Goal: Answer question/provide support

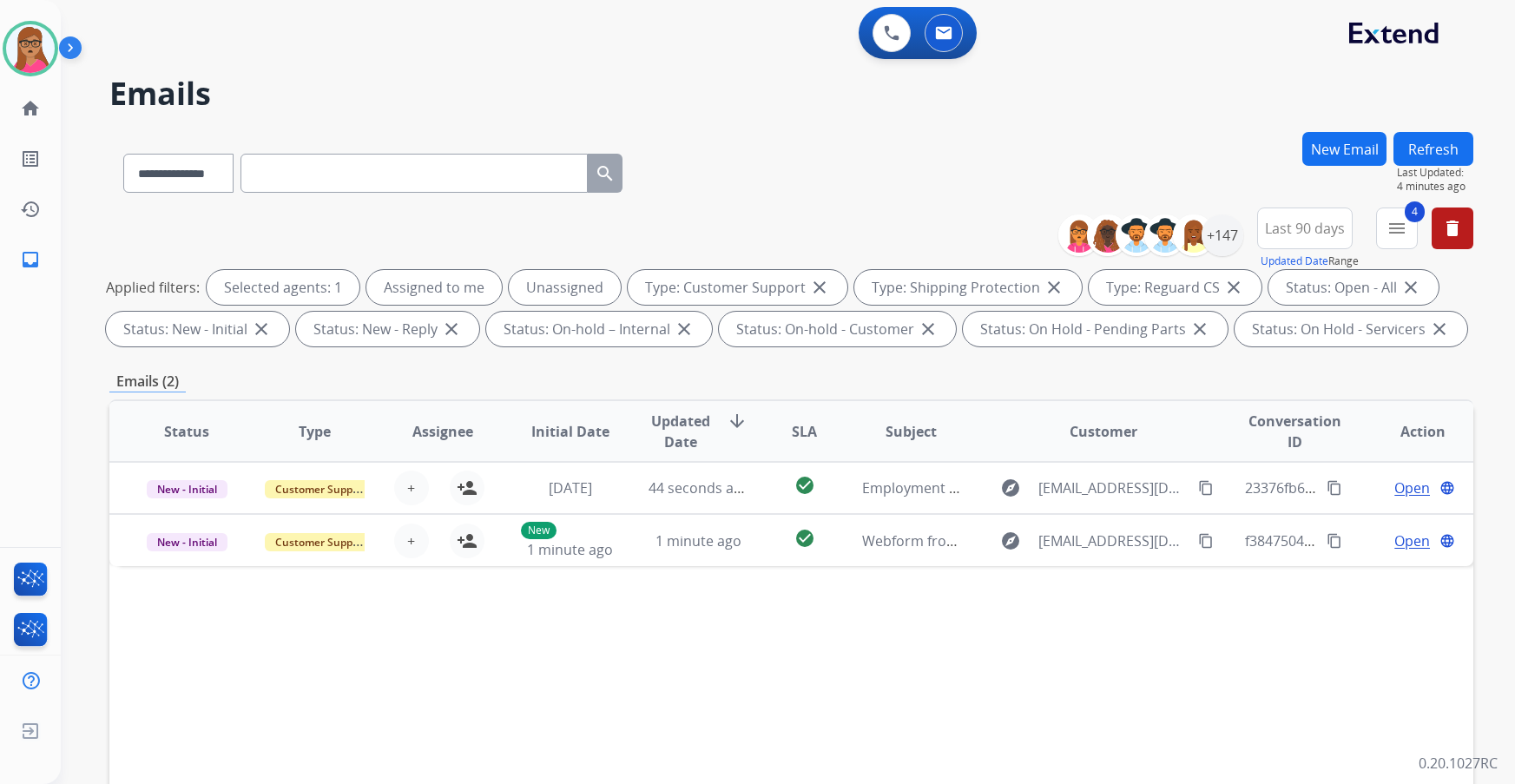
select select "**********"
click at [1218, 246] on div "+147" at bounding box center [1223, 235] width 42 height 42
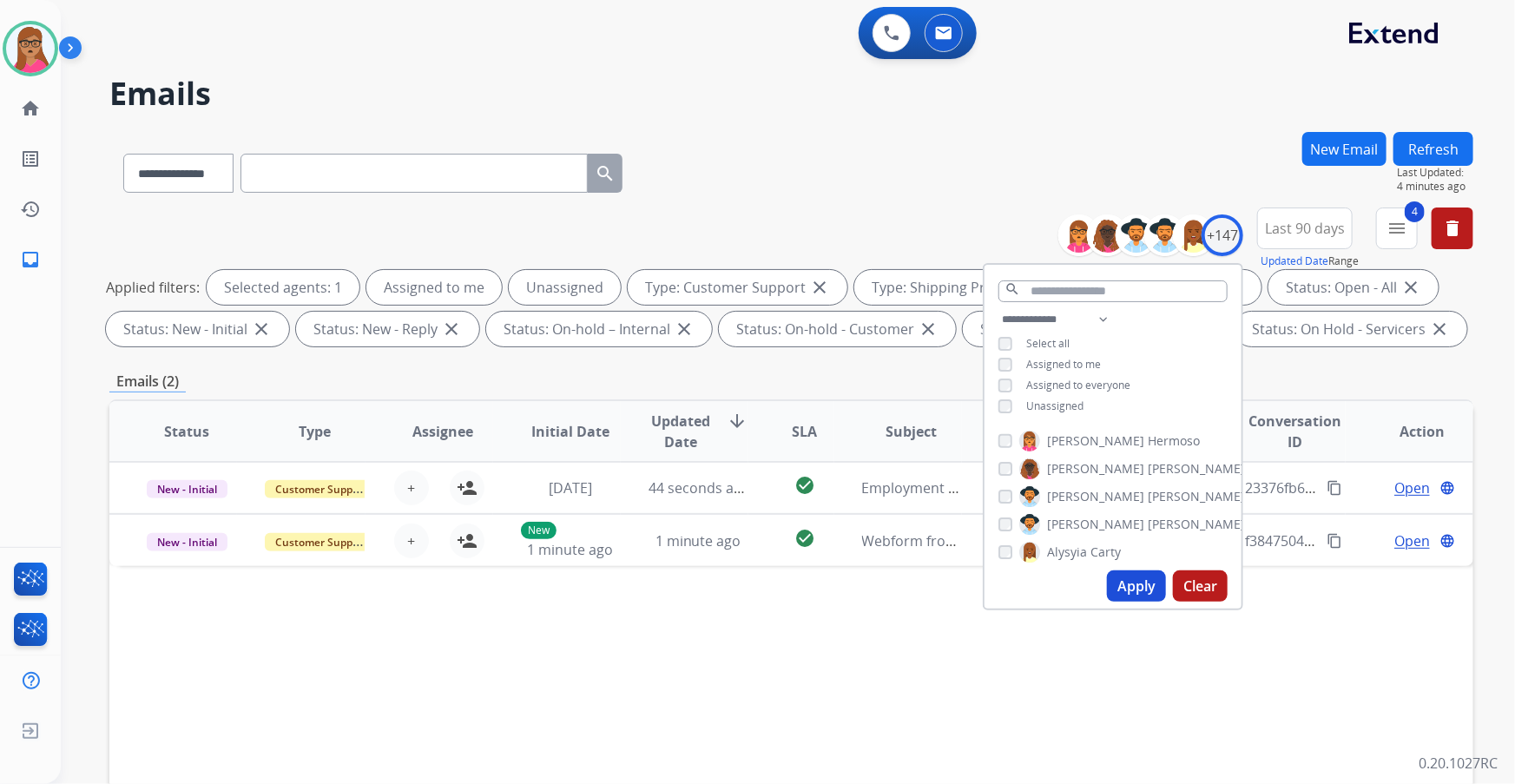
click at [1195, 126] on div "**********" at bounding box center [768, 454] width 1413 height 784
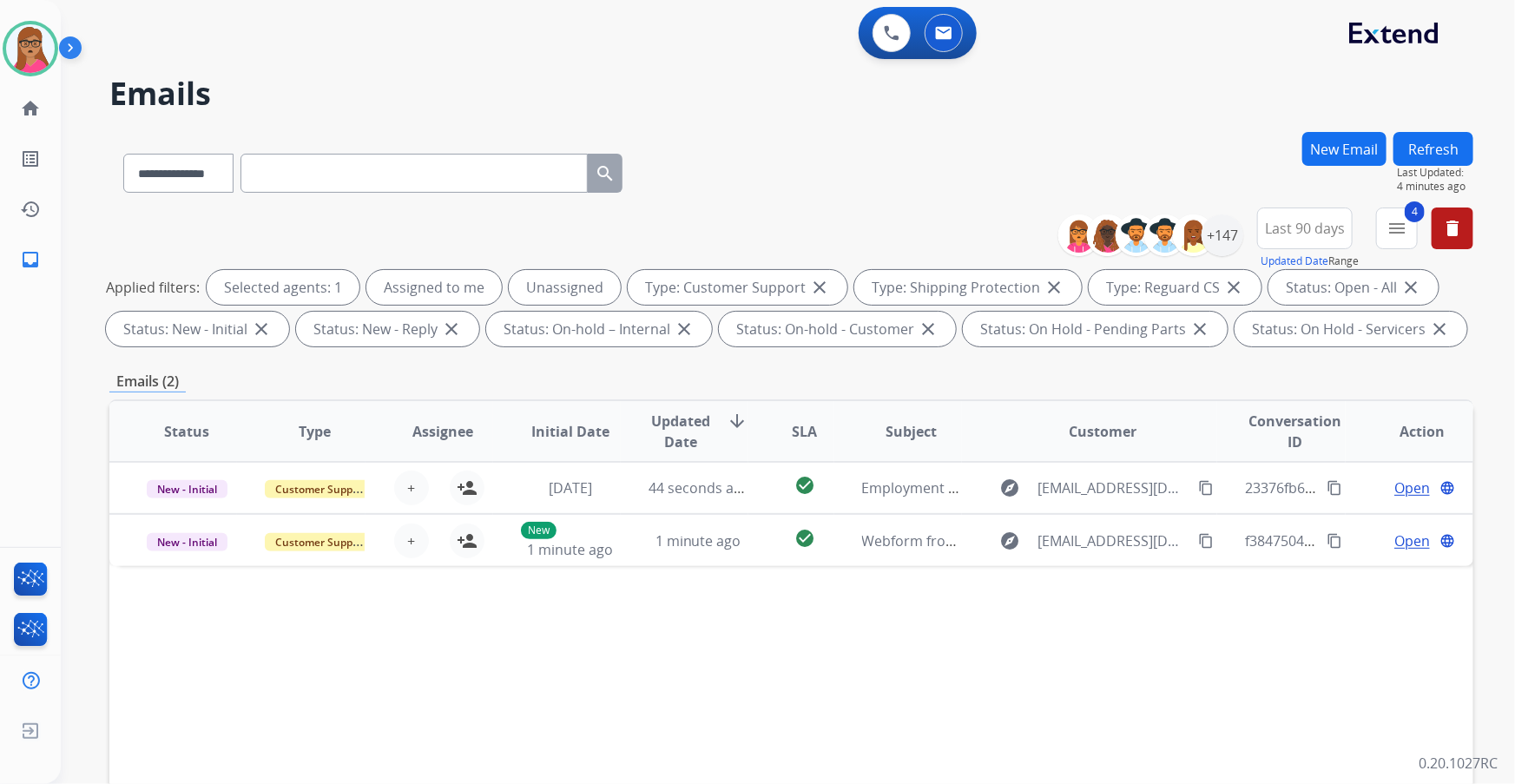
click at [1448, 156] on button "Refresh" at bounding box center [1434, 148] width 80 height 34
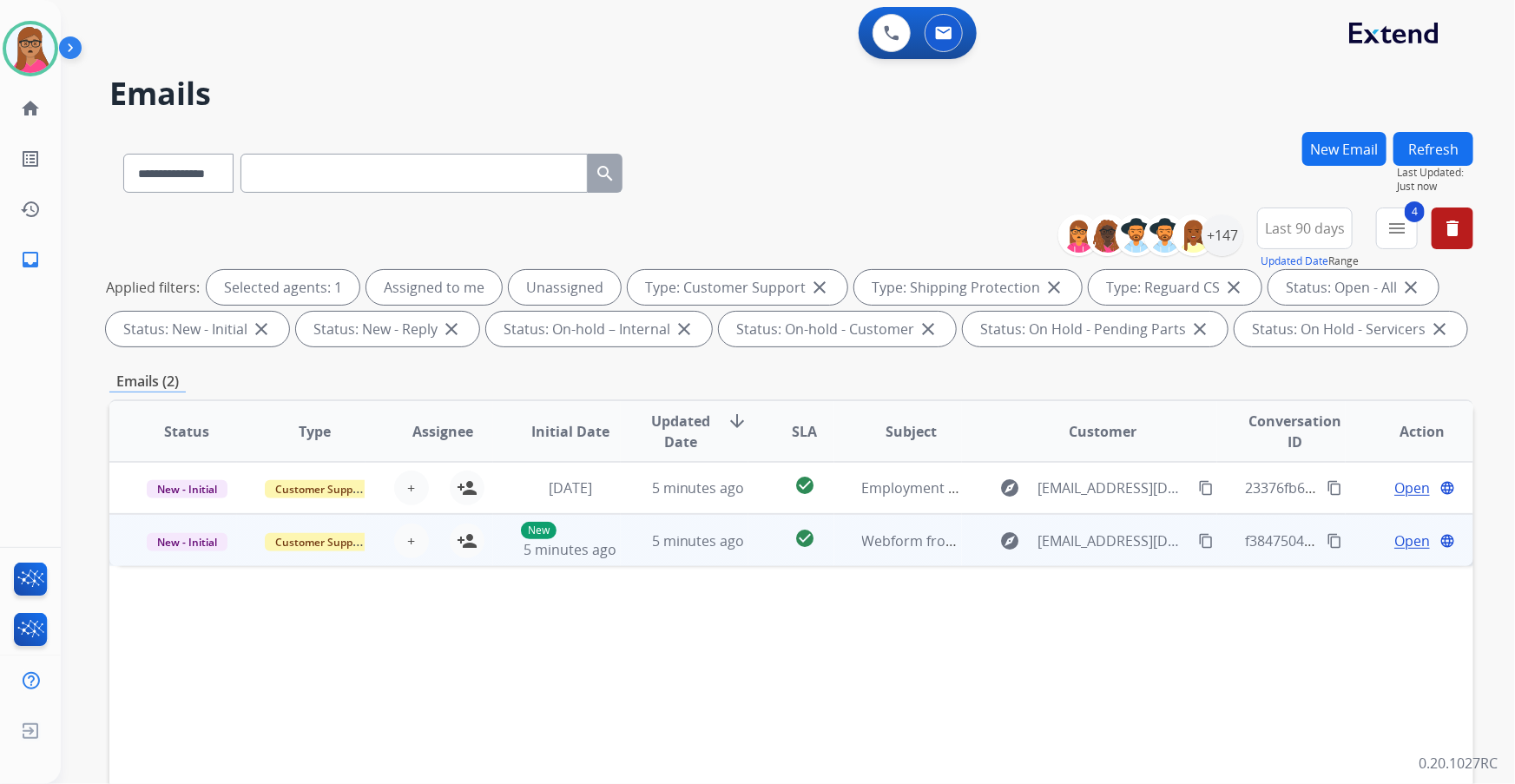
click at [177, 562] on td "New - Initial" at bounding box center [173, 540] width 127 height 52
click at [175, 559] on td "New - Initial" at bounding box center [173, 540] width 127 height 52
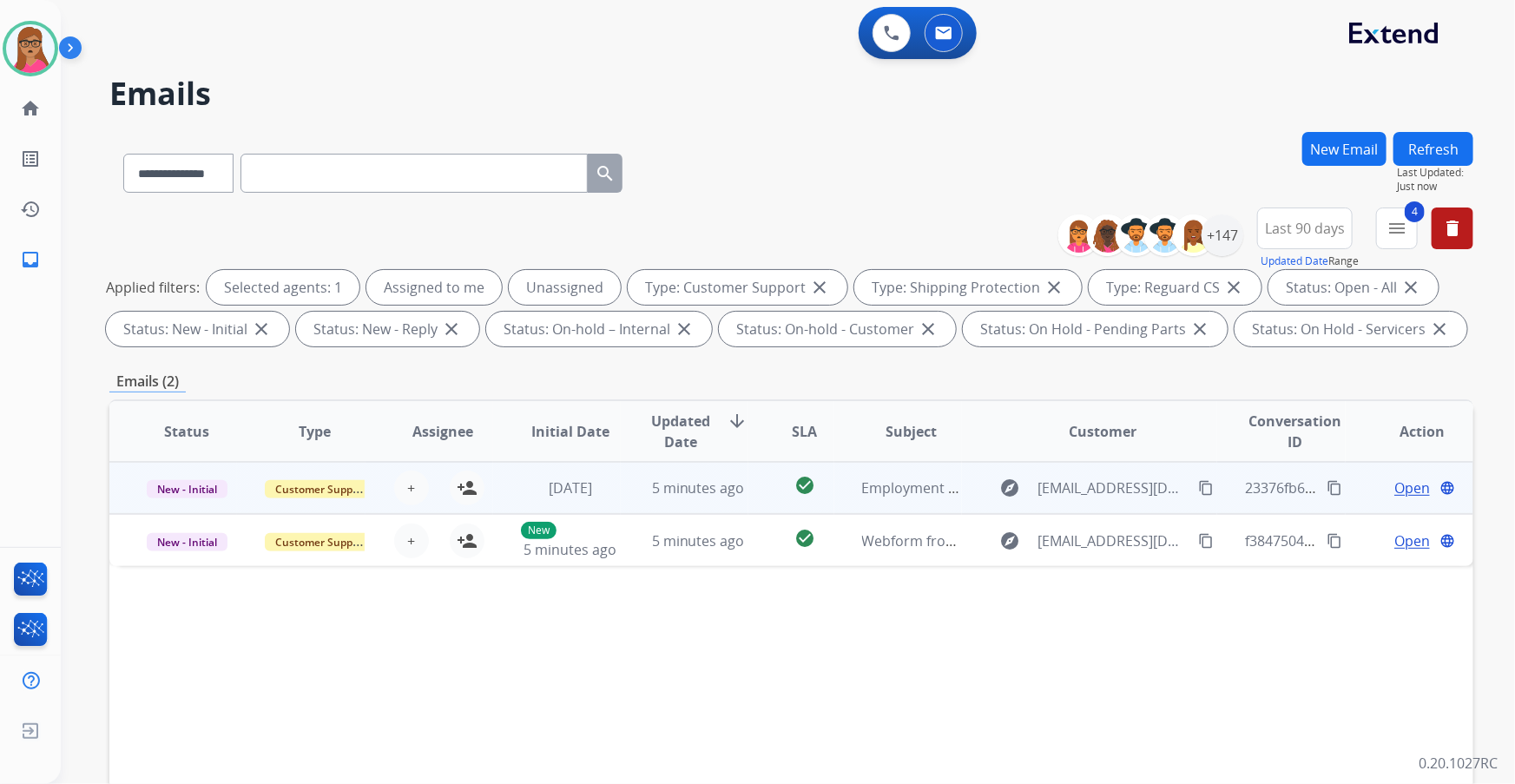
click at [182, 510] on td "New - Initial" at bounding box center [173, 488] width 127 height 52
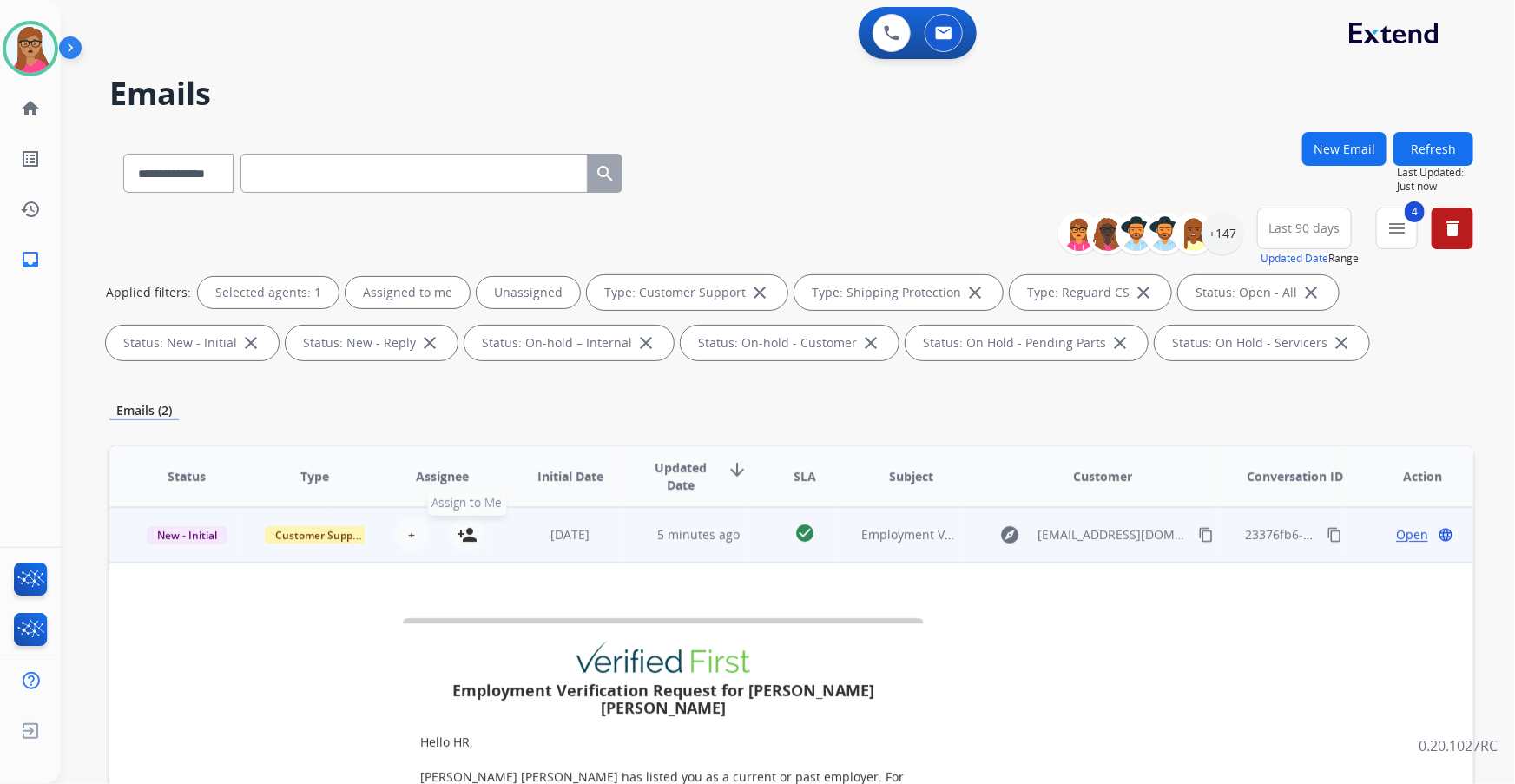
click at [464, 534] on mat-icon "person_add" at bounding box center [467, 535] width 21 height 21
click at [1401, 535] on span "Open" at bounding box center [1412, 535] width 32 height 17
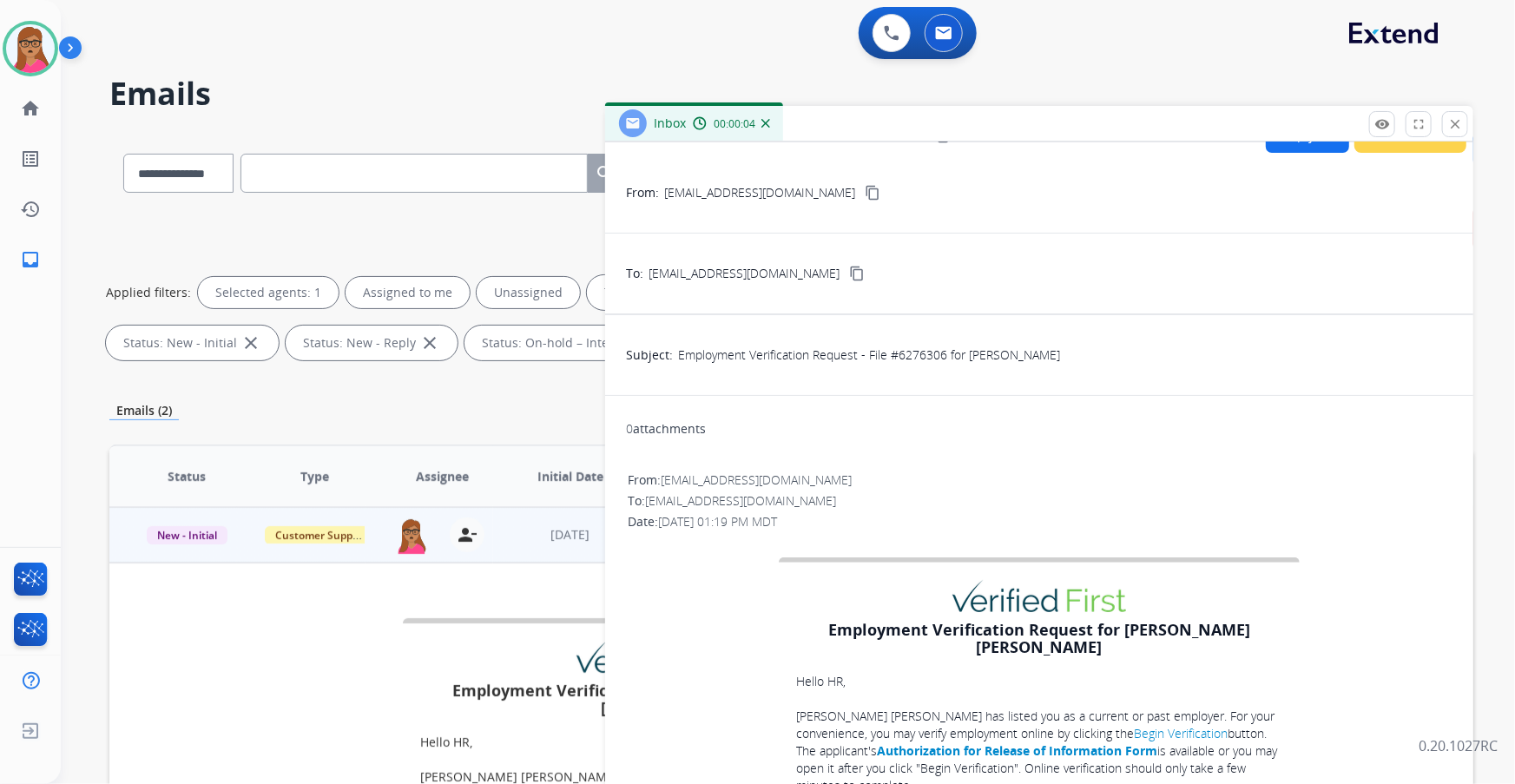
scroll to position [18, 0]
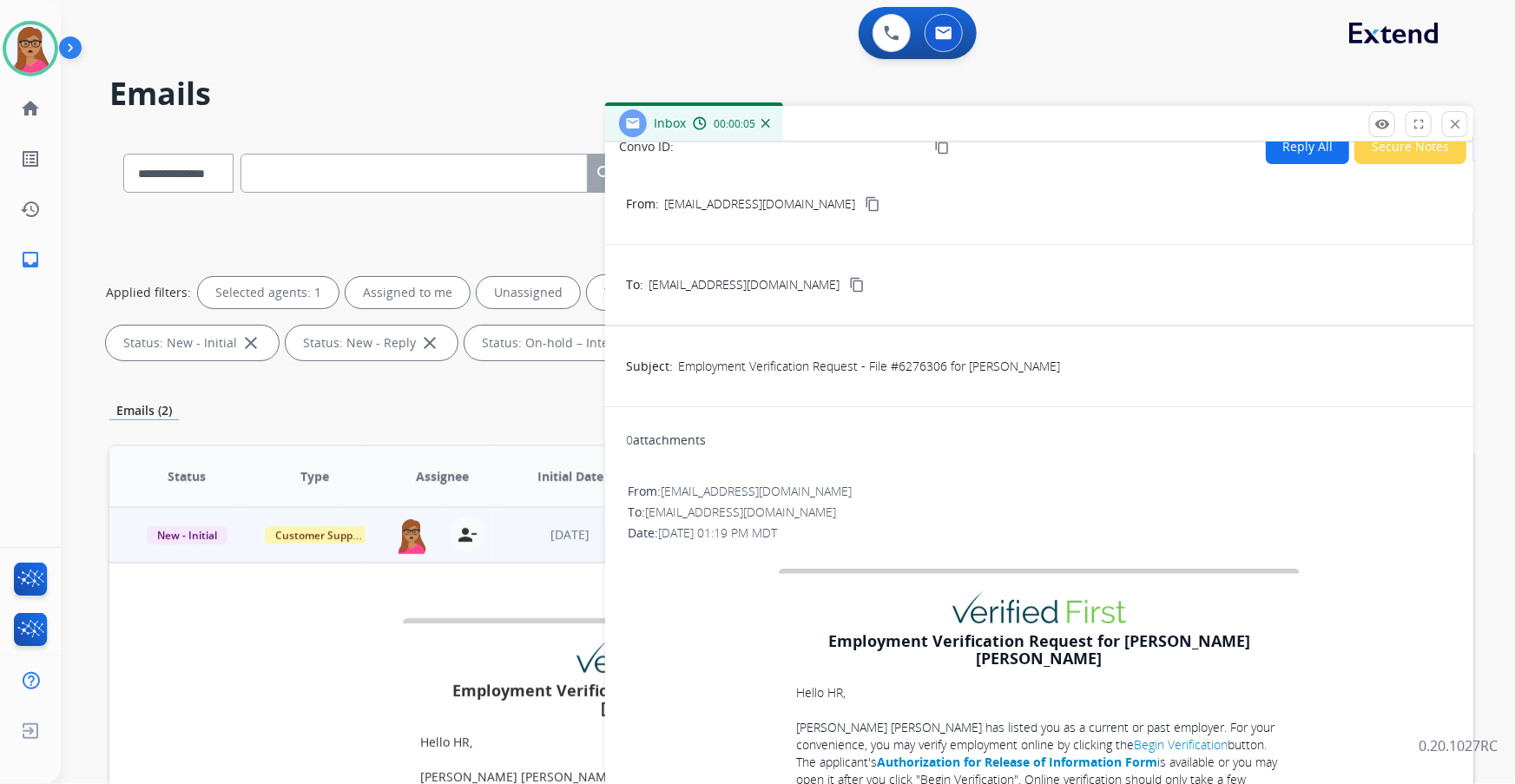
click at [1407, 153] on button "Secure Notes" at bounding box center [1410, 147] width 112 height 34
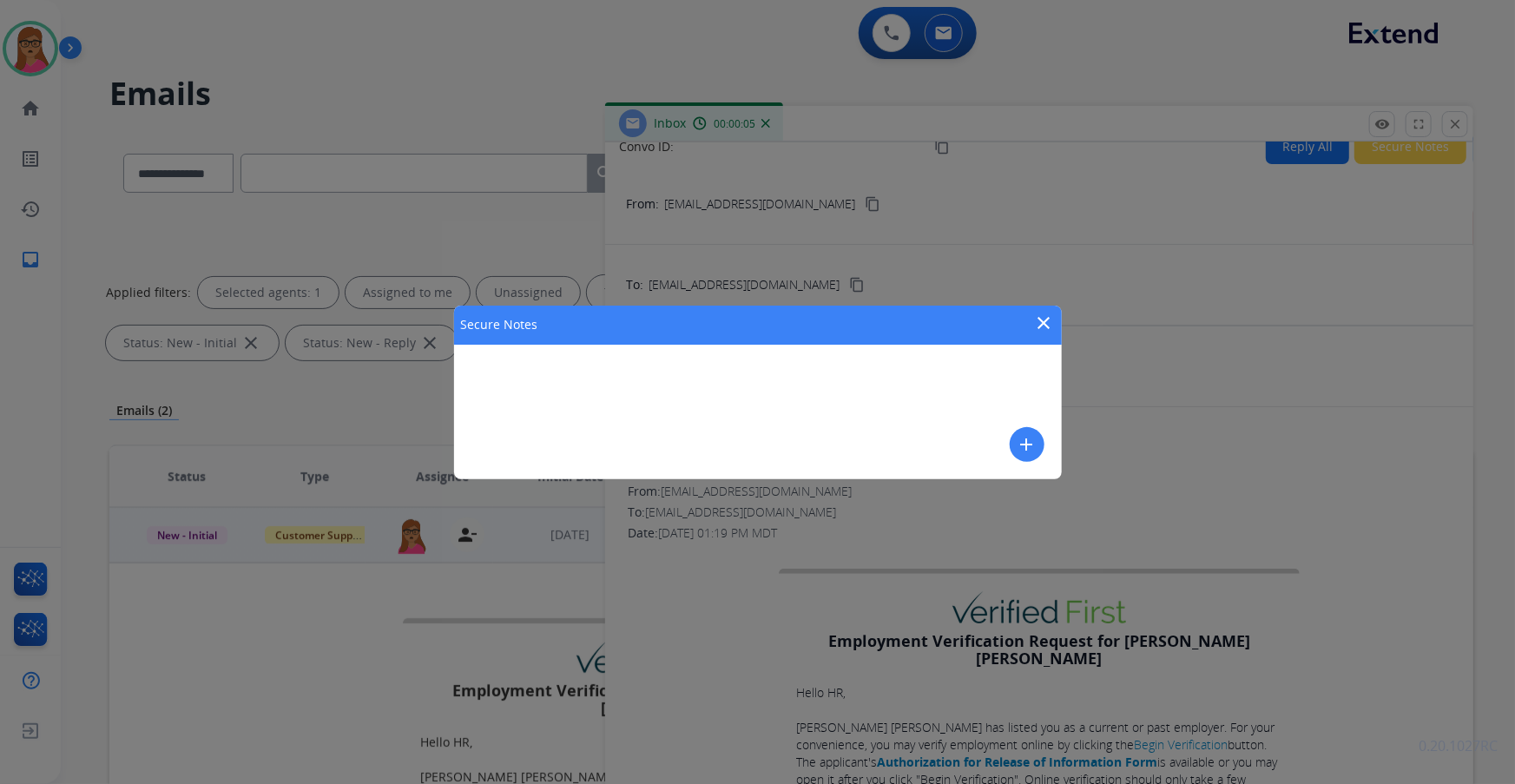
click at [1034, 440] on mat-icon "add" at bounding box center [1027, 445] width 21 height 21
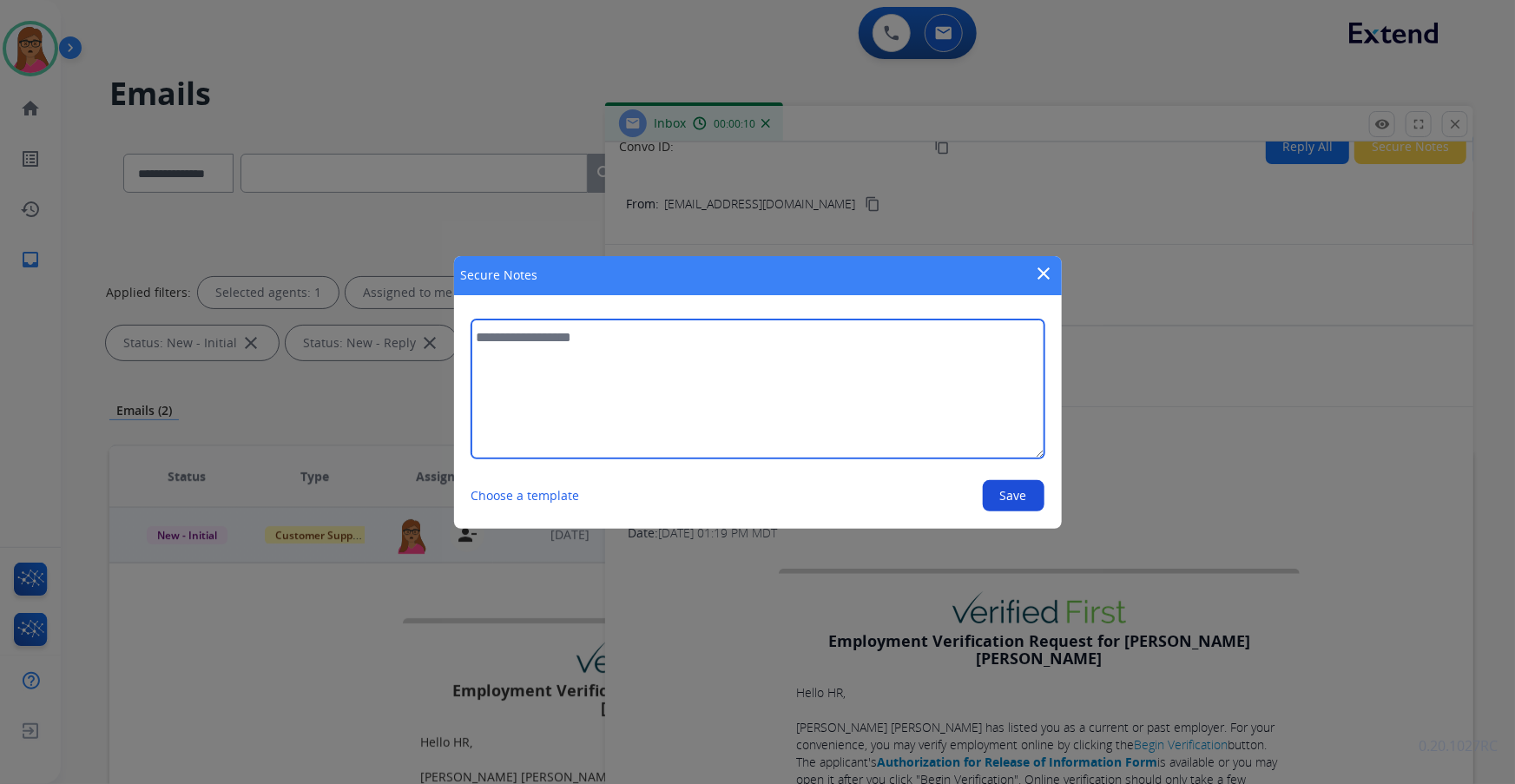
click at [660, 321] on textarea at bounding box center [758, 388] width 573 height 139
type textarea "**********"
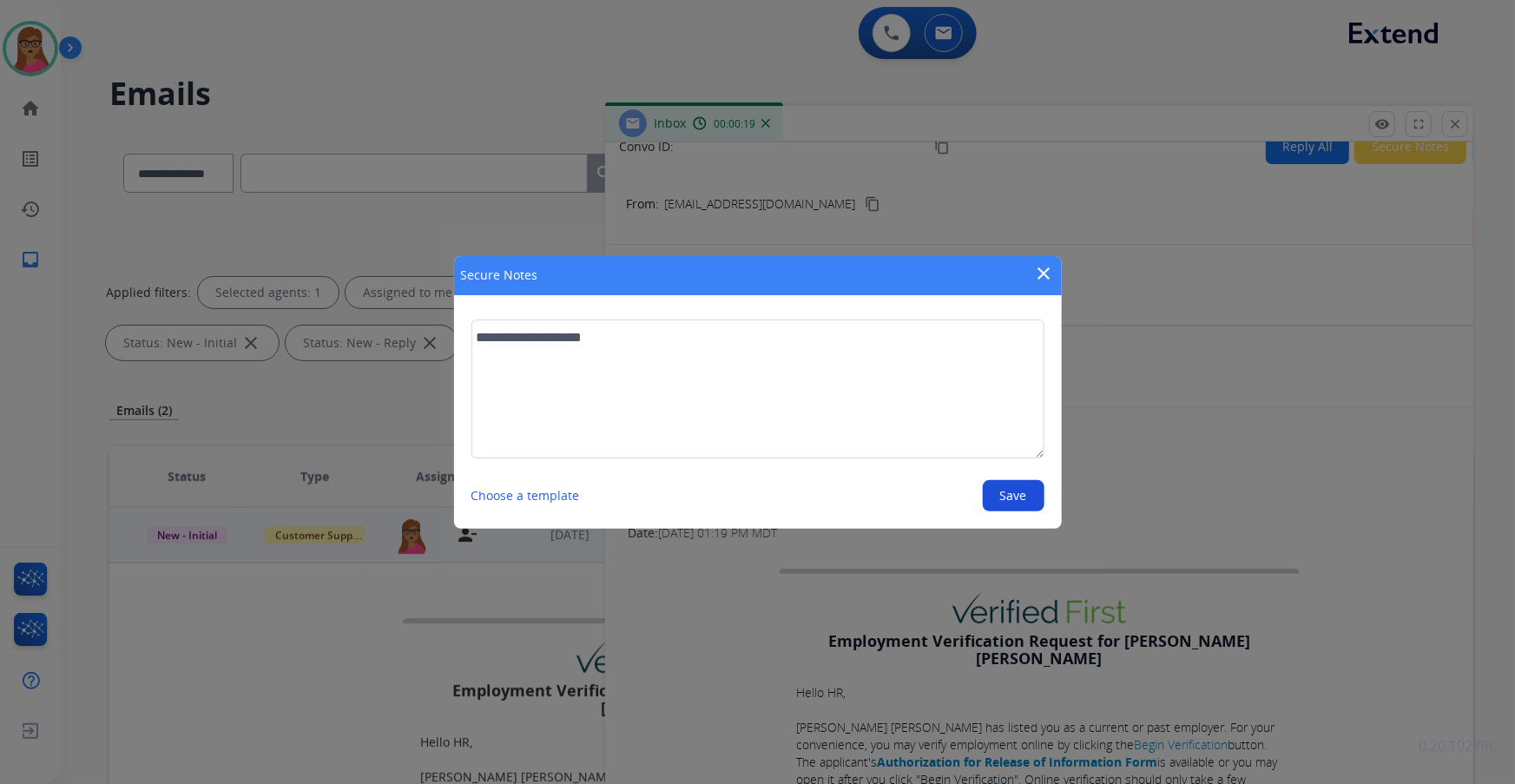
click at [1011, 494] on button "Save" at bounding box center [1013, 496] width 62 height 31
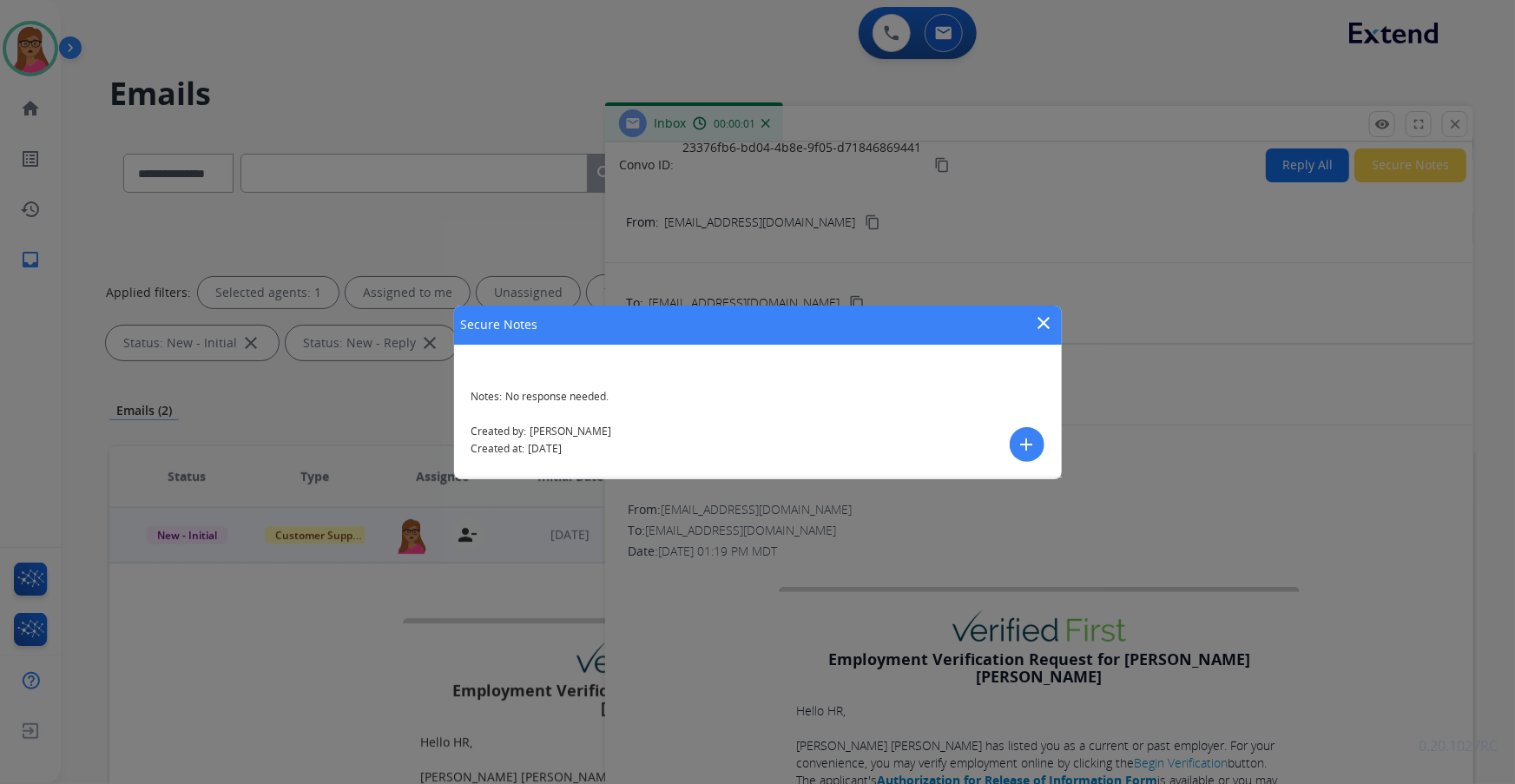
click at [1049, 320] on mat-icon "close" at bounding box center [1045, 323] width 21 height 21
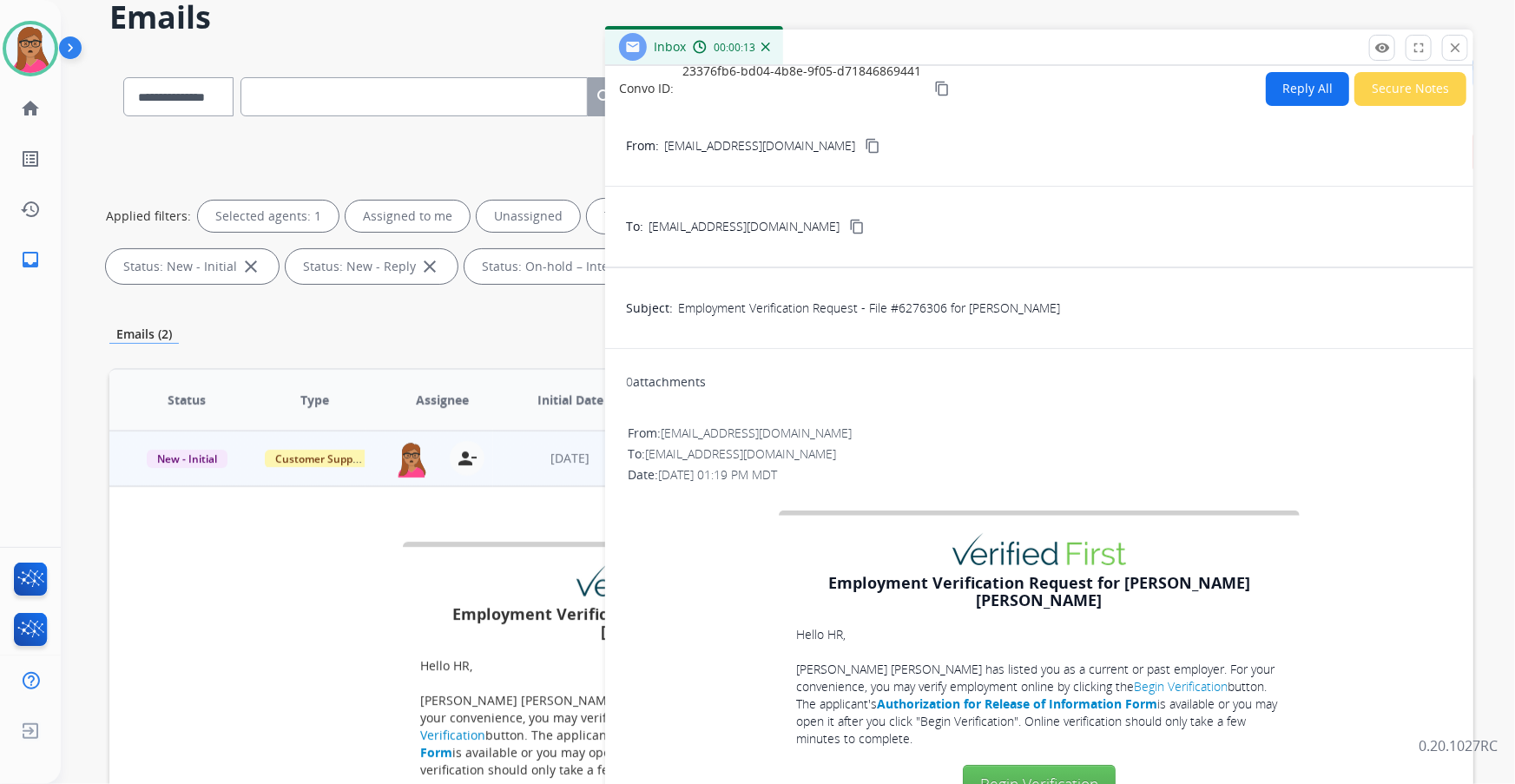
scroll to position [0, 0]
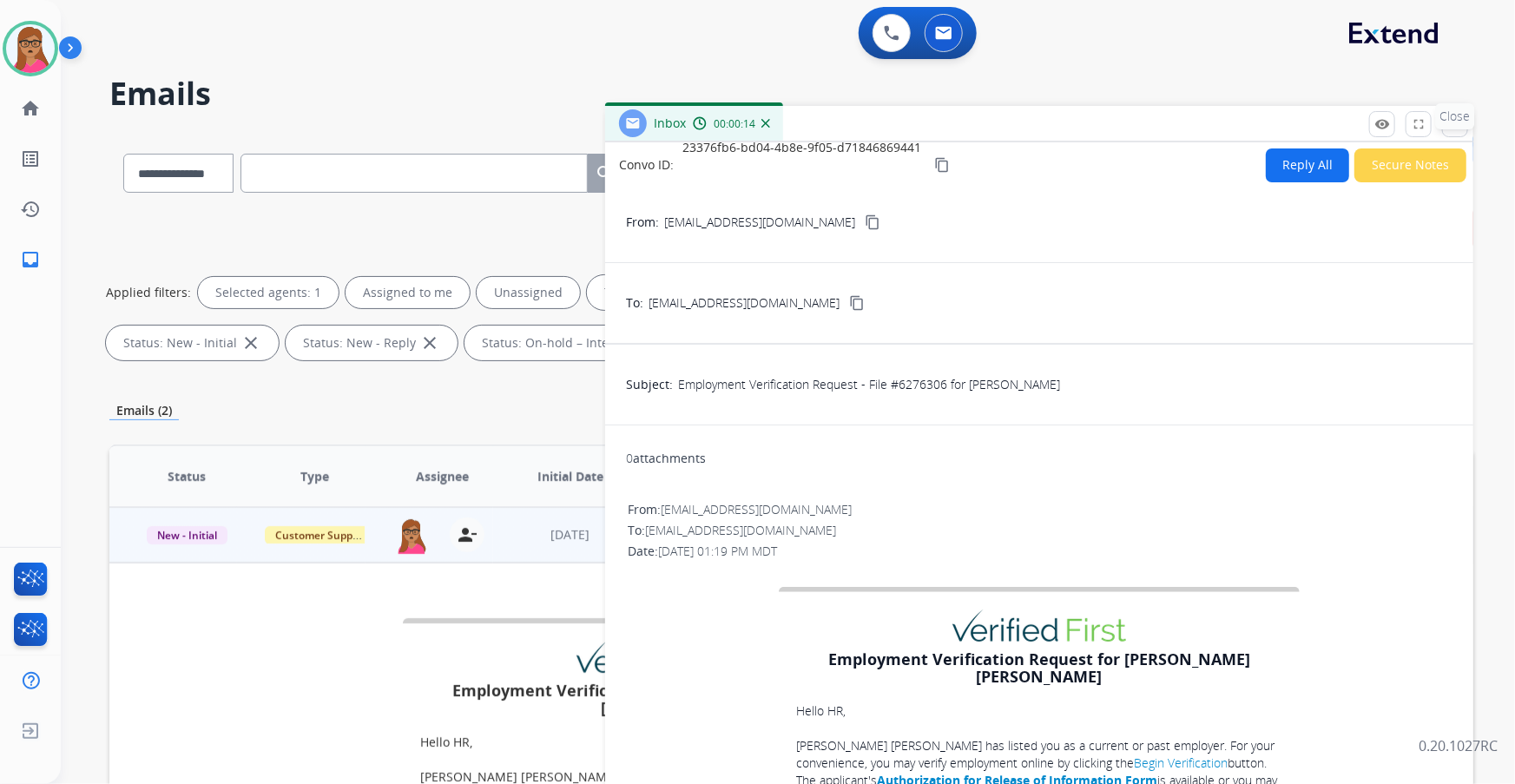
click at [1452, 119] on p "Close" at bounding box center [1456, 116] width 39 height 26
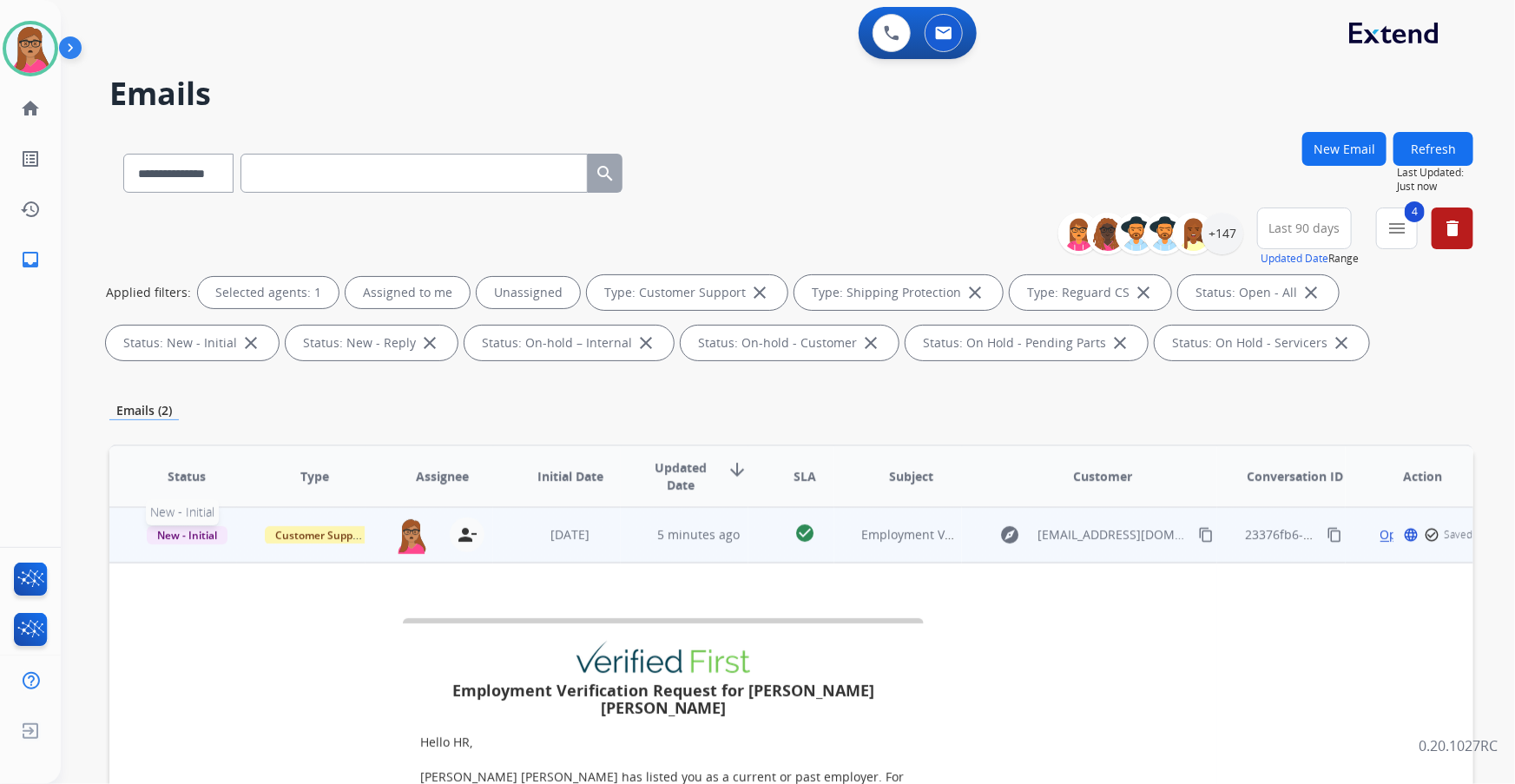
click at [173, 538] on span "New - Initial" at bounding box center [187, 535] width 81 height 18
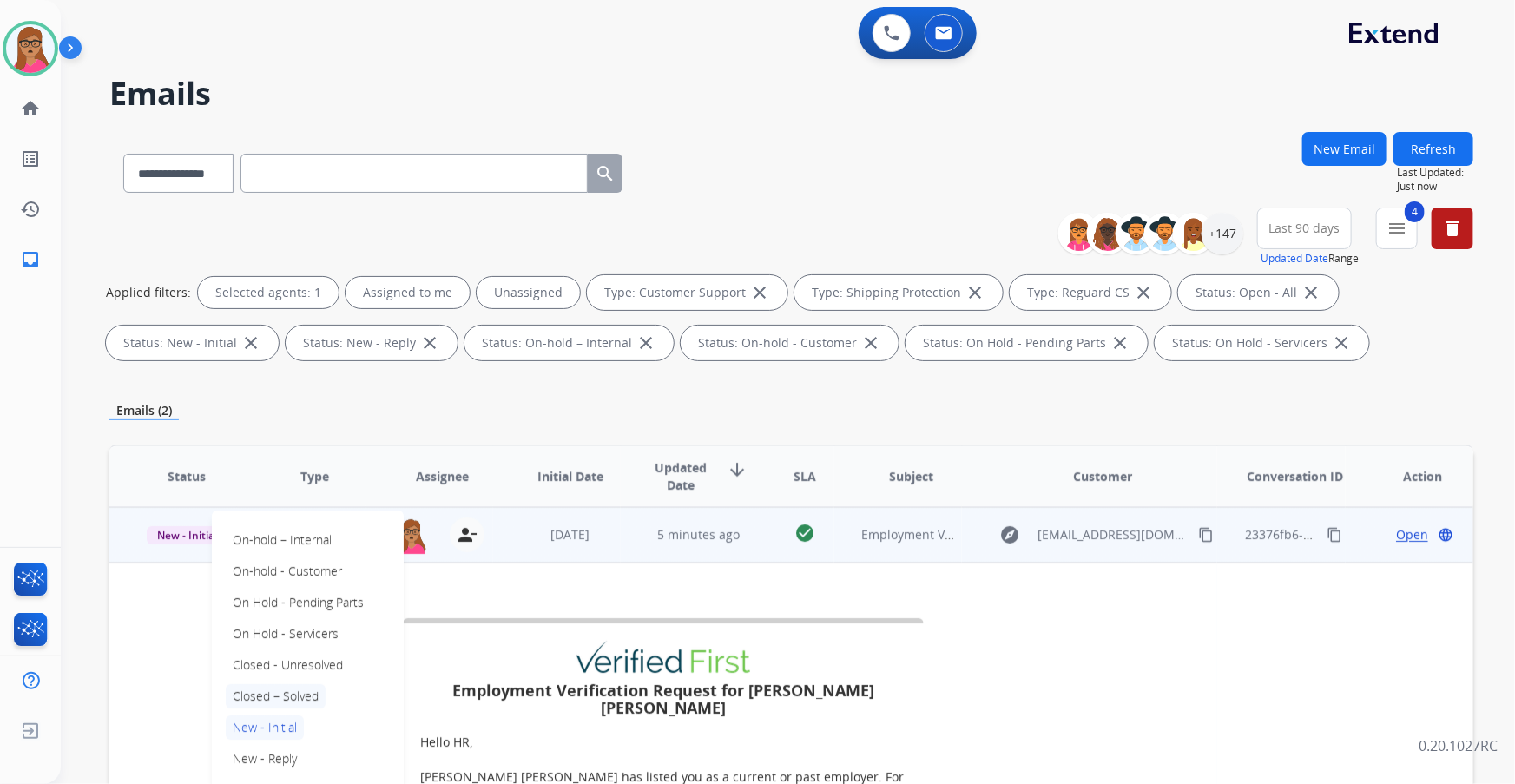
click at [269, 699] on p "Closed – Solved" at bounding box center [276, 696] width 99 height 24
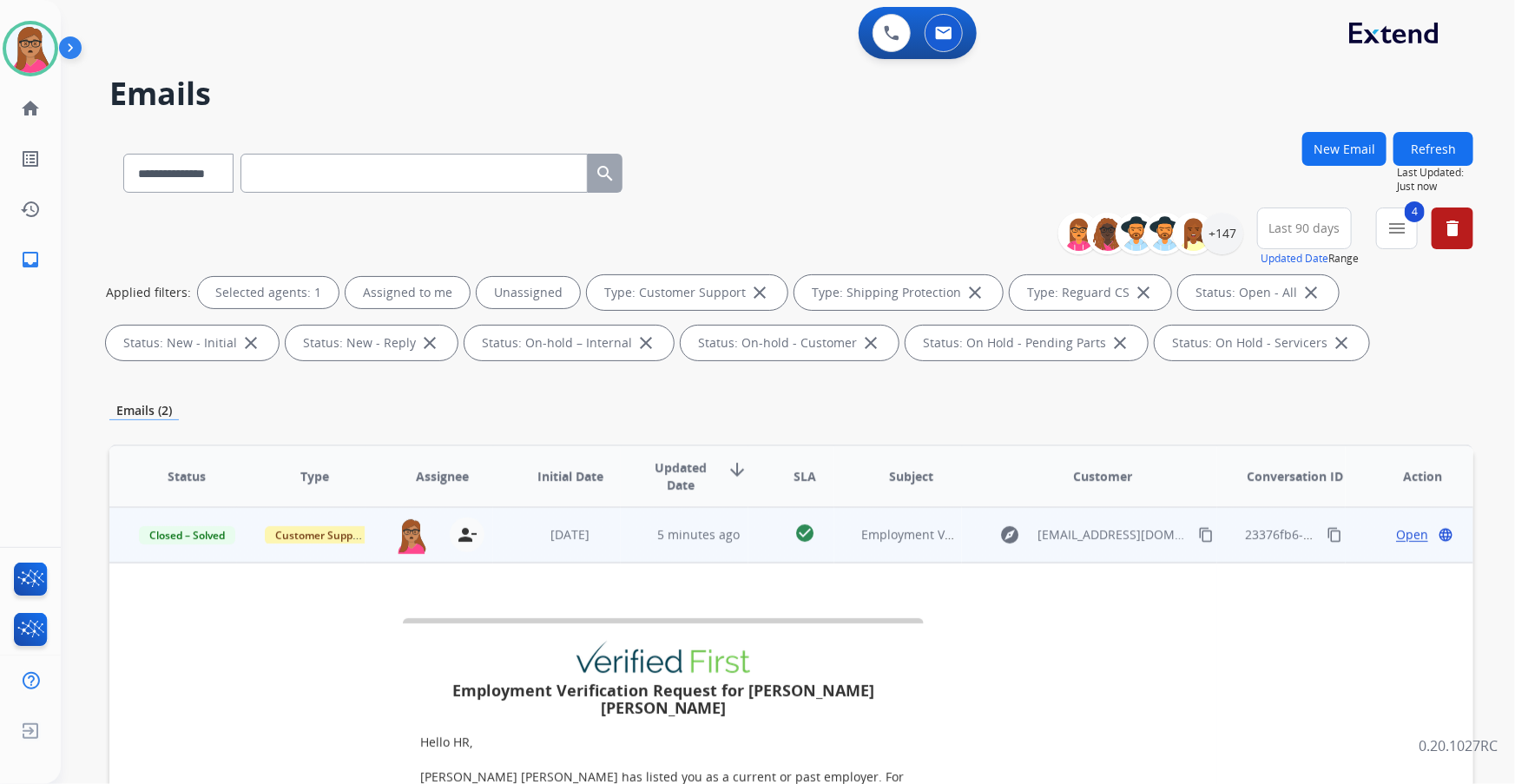
click at [1437, 147] on button "Refresh" at bounding box center [1434, 148] width 80 height 34
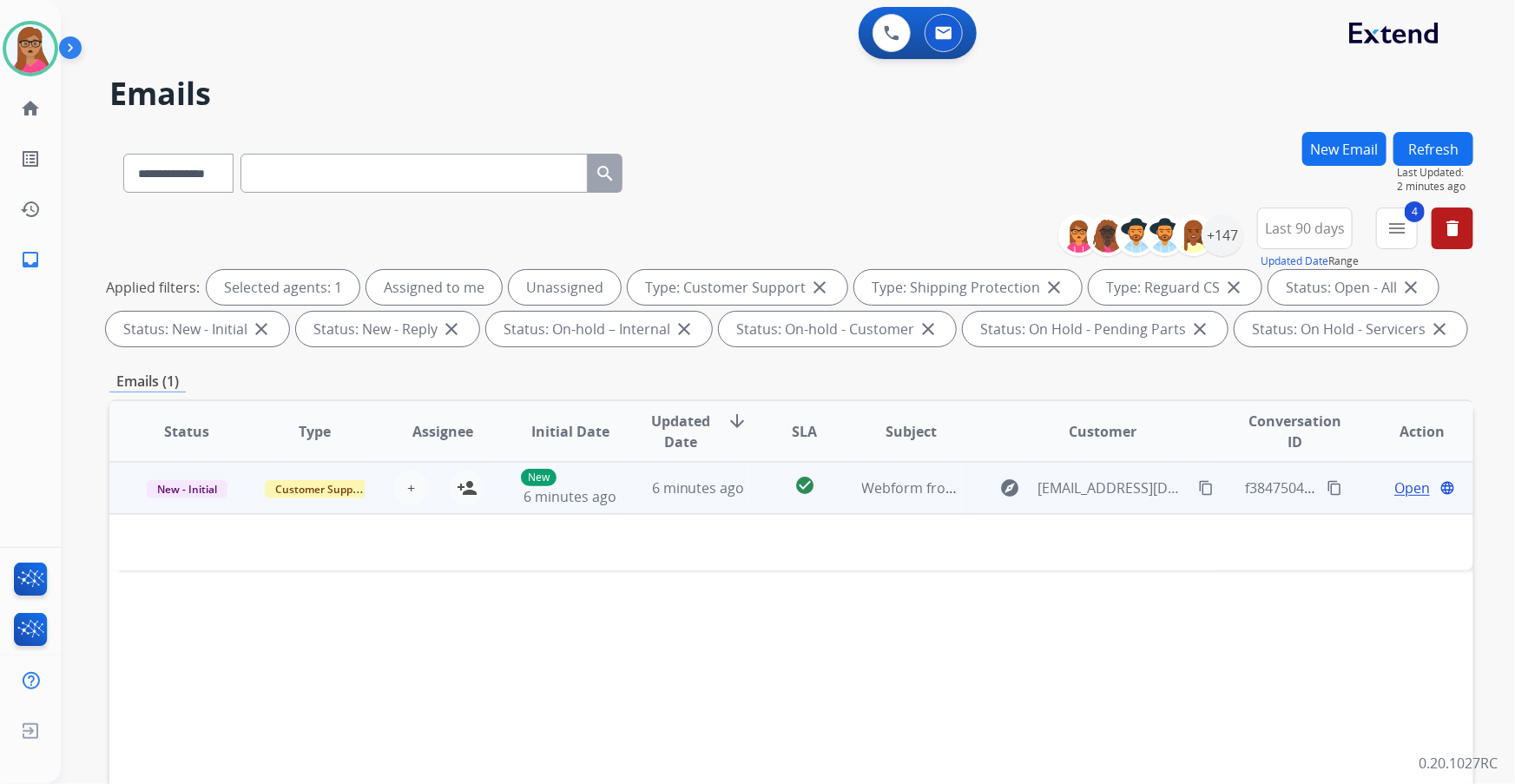
click at [203, 505] on td "New - Initial" at bounding box center [173, 488] width 127 height 52
click at [203, 503] on td "New - Initial" at bounding box center [173, 488] width 127 height 52
